Goal: Task Accomplishment & Management: Manage account settings

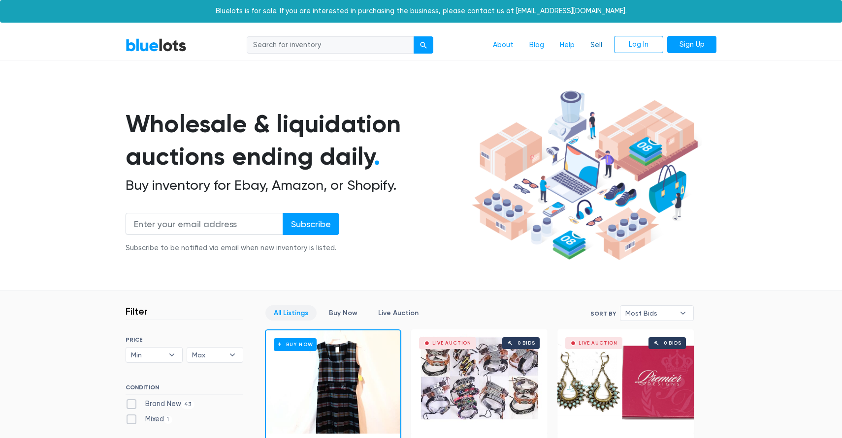
click at [600, 44] on link "Sell" at bounding box center [596, 45] width 28 height 19
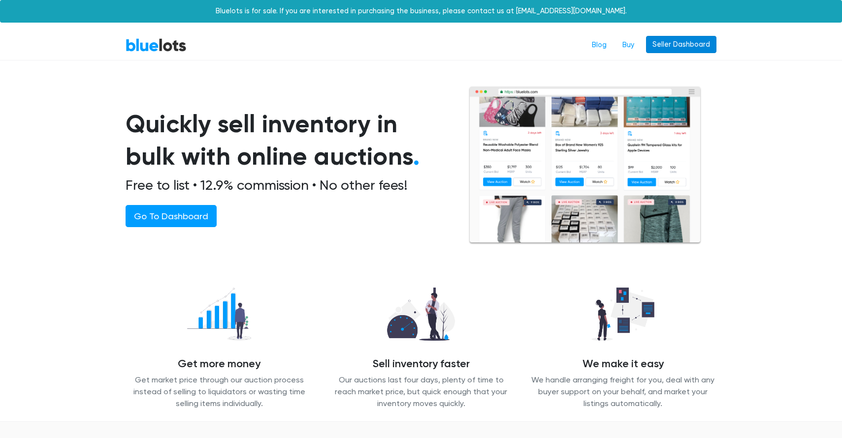
click at [681, 43] on link "Seller Dashboard" at bounding box center [681, 45] width 70 height 18
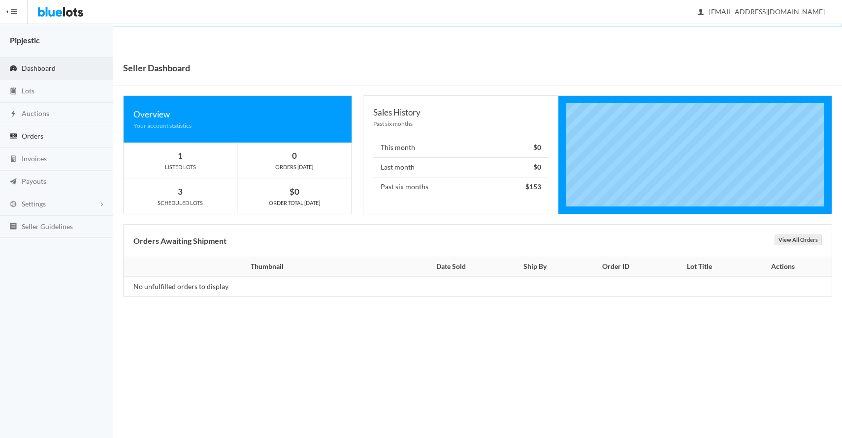
click at [52, 137] on link "Orders" at bounding box center [56, 136] width 113 height 23
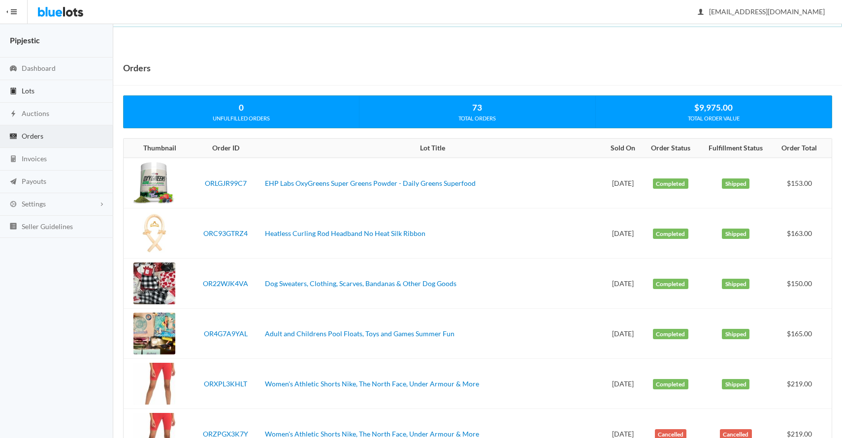
click at [52, 88] on link "Lots" at bounding box center [56, 91] width 113 height 23
